Goal: Find specific page/section: Find specific page/section

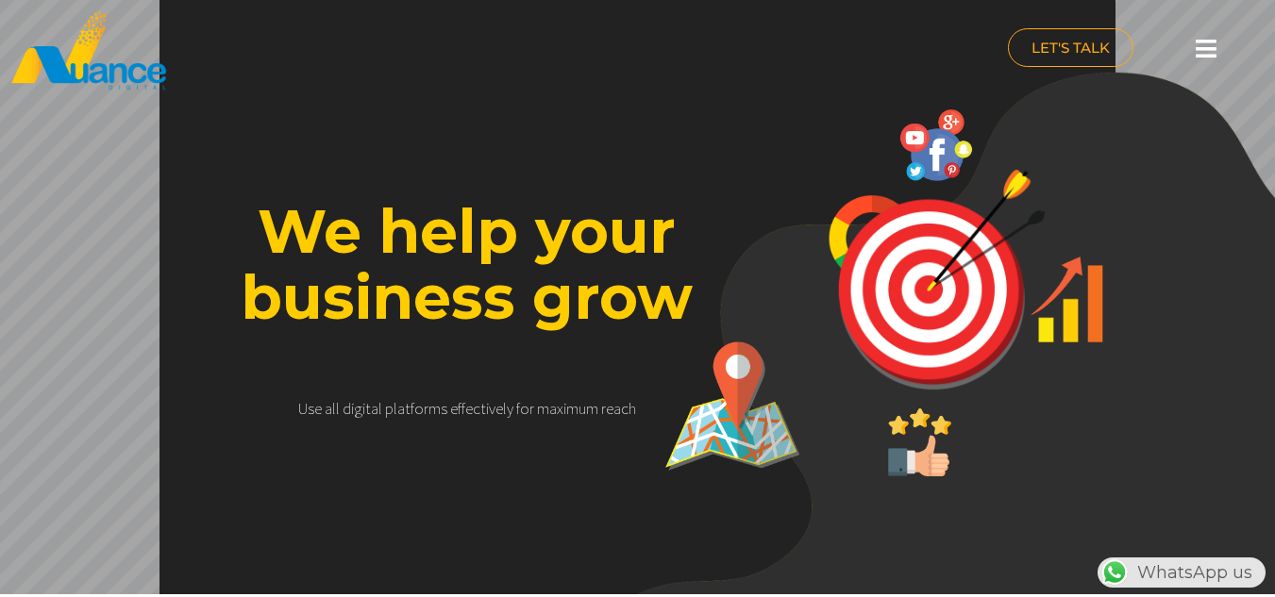
click at [1204, 52] on icon at bounding box center [1206, 49] width 21 height 24
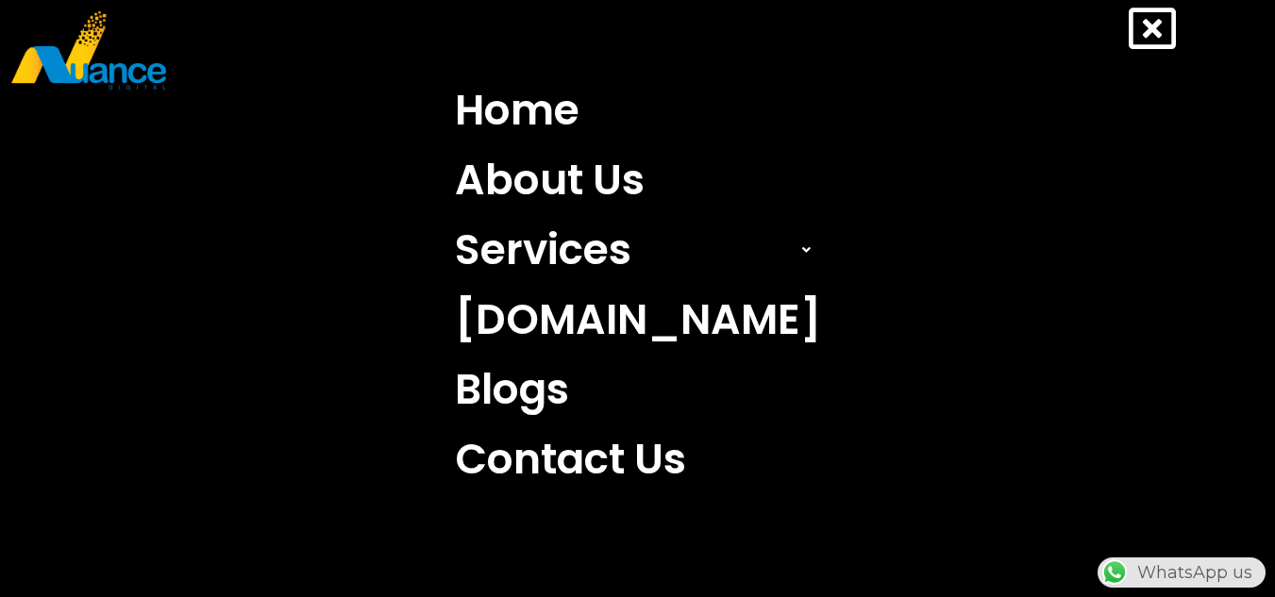
click at [1161, 29] on icon at bounding box center [1152, 28] width 47 height 47
